Goal: Find specific page/section: Find specific page/section

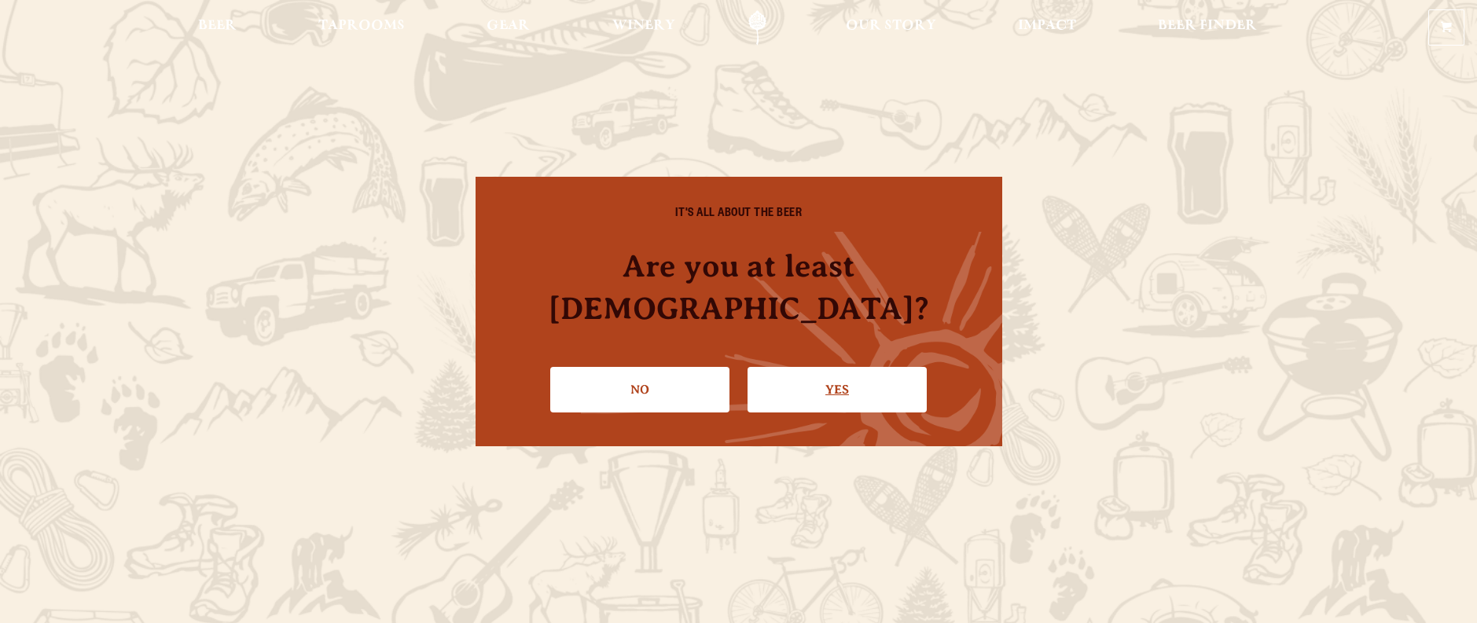
click at [869, 382] on link "Yes" at bounding box center [836, 390] width 179 height 46
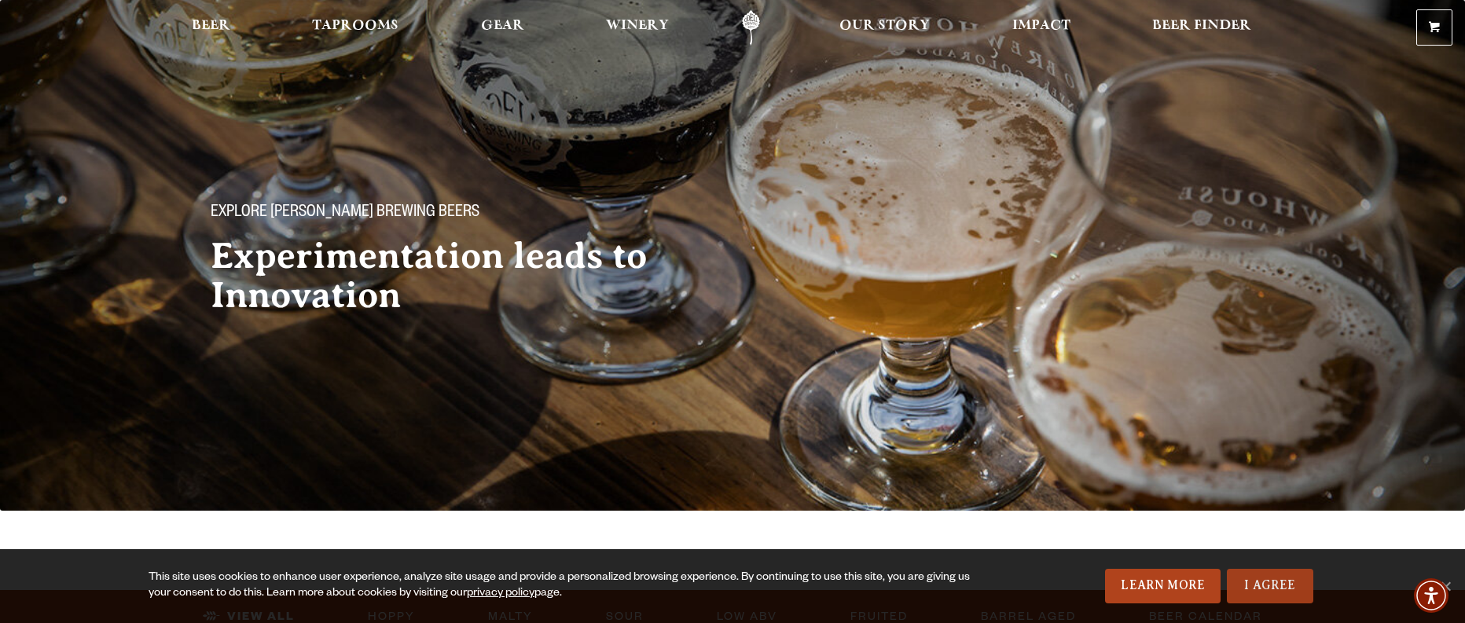
click at [1272, 578] on link "I Agree" at bounding box center [1270, 586] width 86 height 35
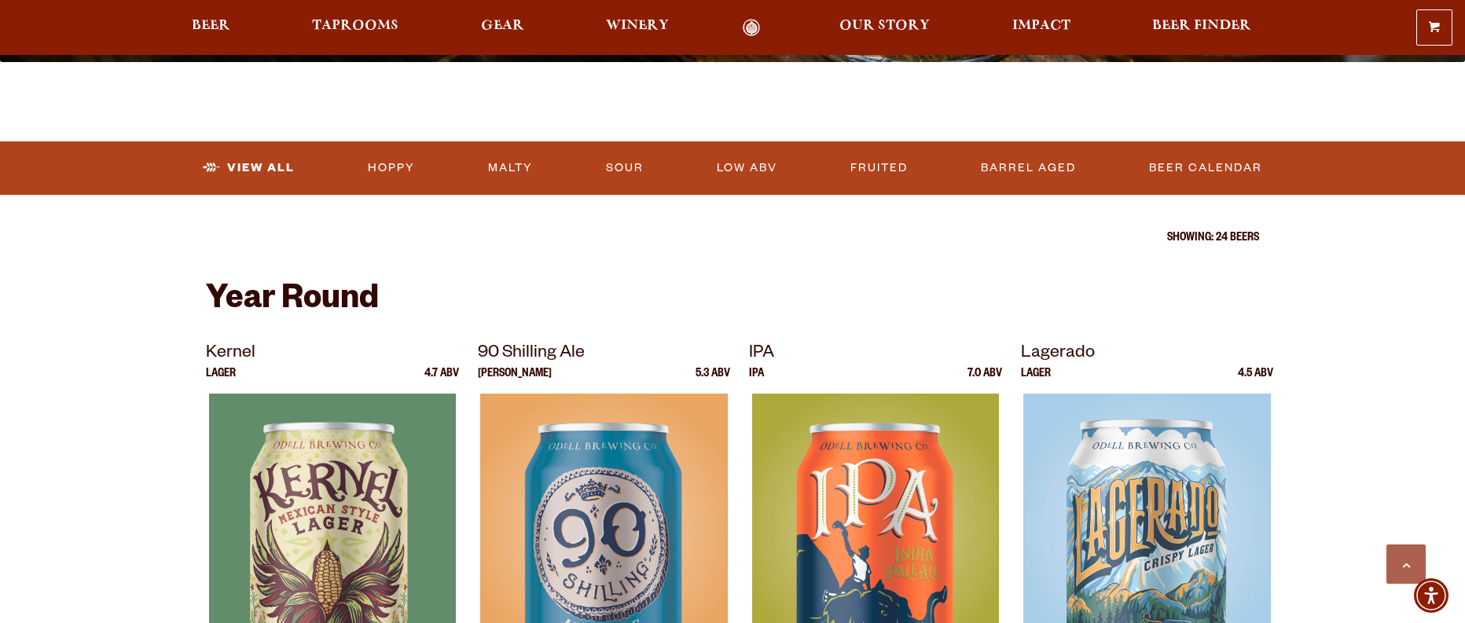
scroll to position [547, 0]
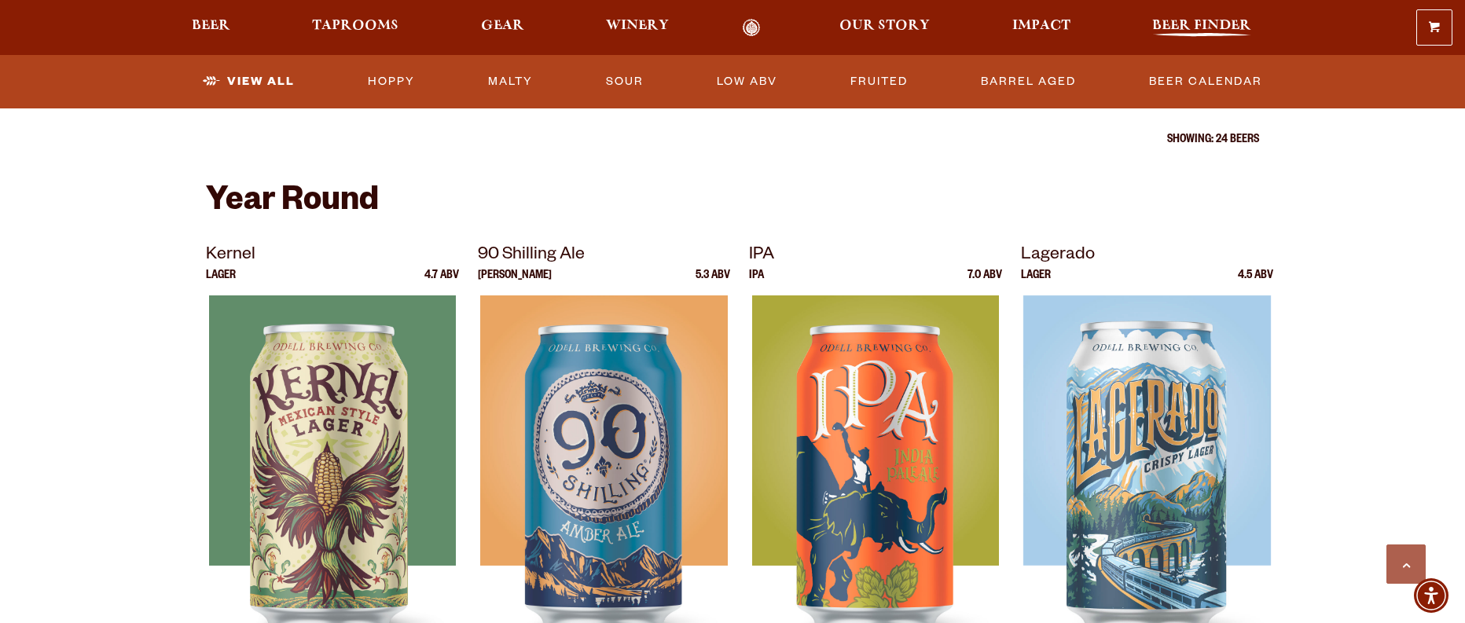
click at [1194, 27] on span "Beer Finder" at bounding box center [1201, 26] width 99 height 13
click at [504, 31] on span "Gear" at bounding box center [502, 26] width 43 height 13
